Goal: Information Seeking & Learning: Learn about a topic

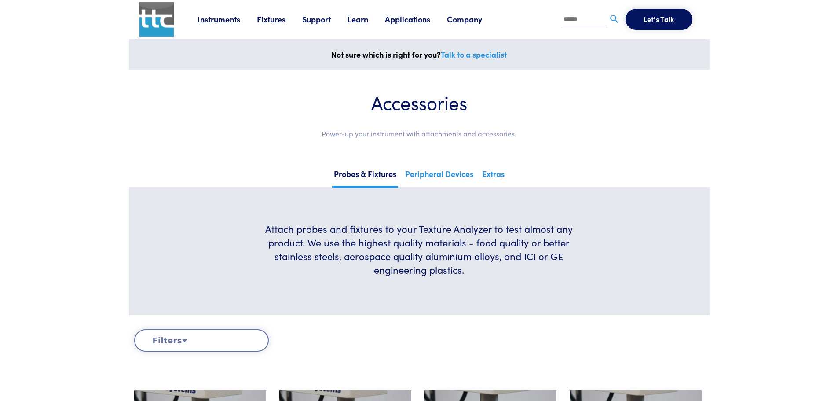
drag, startPoint x: 842, startPoint y: 14, endPoint x: 845, endPoint y: -7, distance: 21.3
click at [423, 172] on link "Peripheral Devices" at bounding box center [440, 177] width 72 height 22
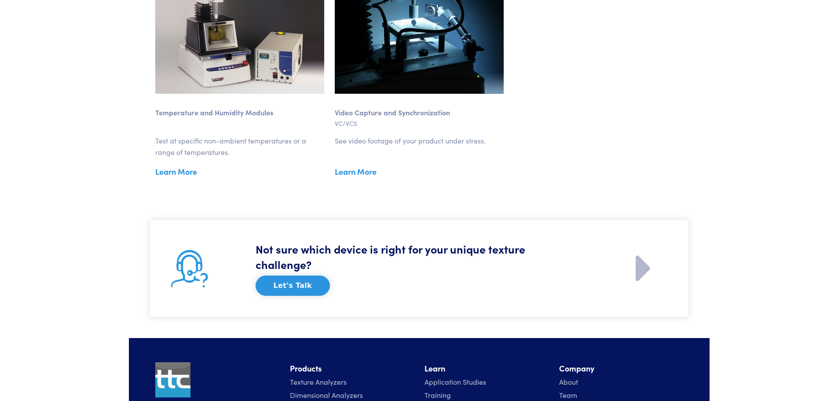
scroll to position [1214, 0]
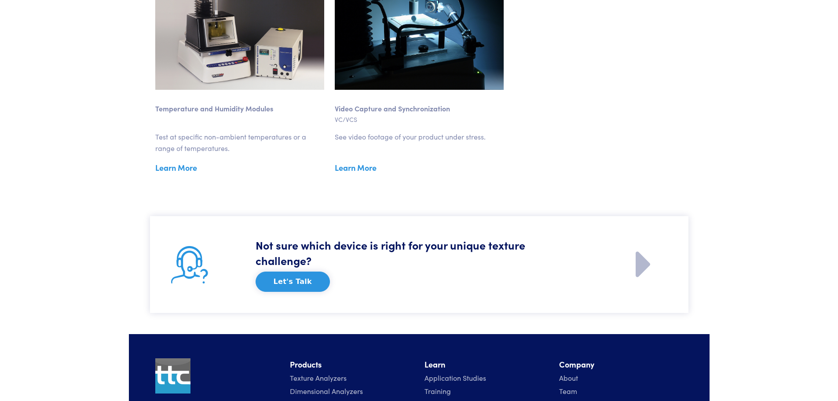
drag, startPoint x: 841, startPoint y: 84, endPoint x: 845, endPoint y: 353, distance: 269.8
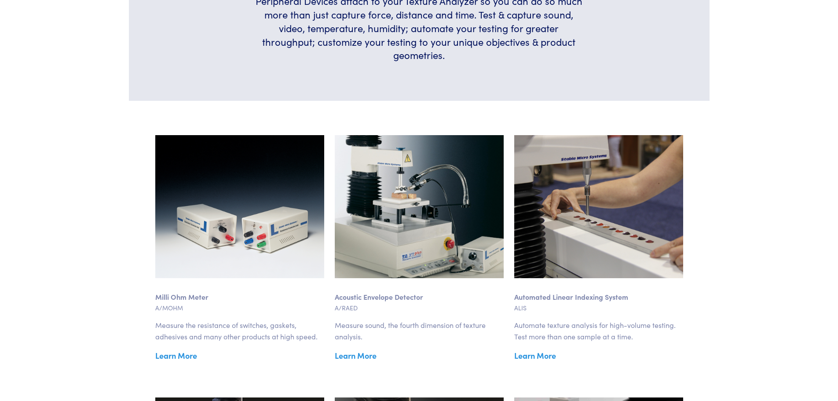
scroll to position [265, 0]
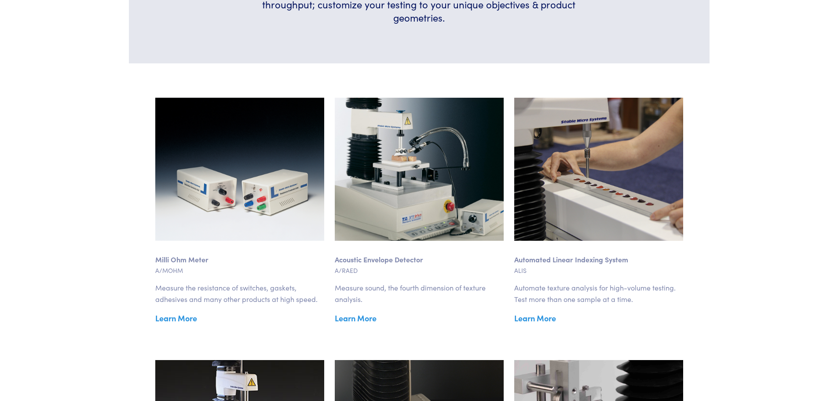
click at [528, 318] on link "Learn More" at bounding box center [599, 318] width 169 height 13
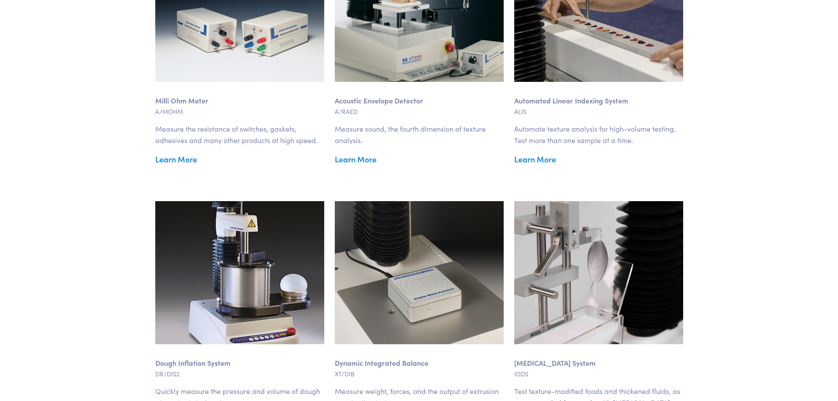
scroll to position [434, 0]
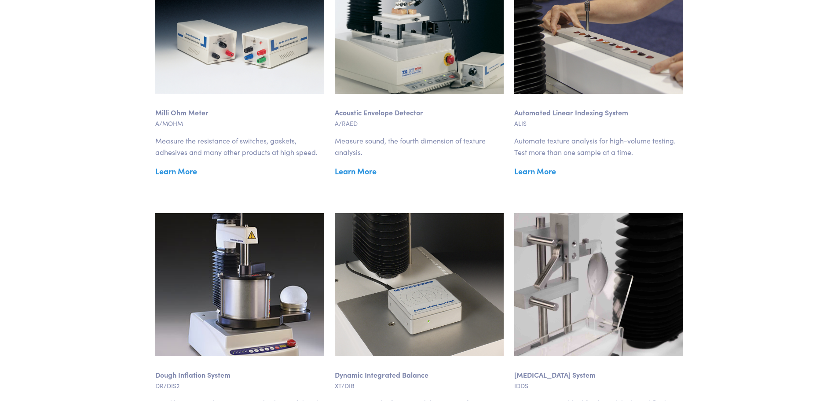
scroll to position [397, 0]
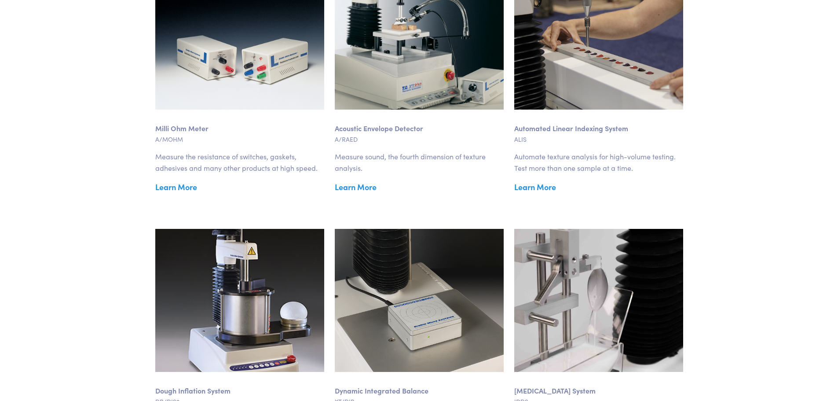
click at [528, 186] on link "Learn More" at bounding box center [599, 186] width 169 height 13
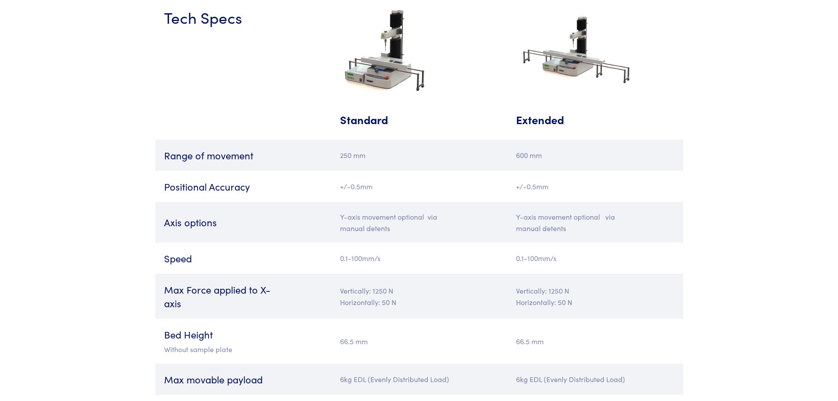
scroll to position [1899, 0]
